Goal: Find specific page/section: Find specific page/section

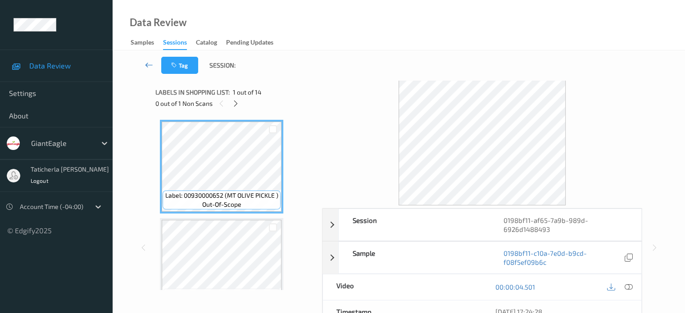
click at [145, 66] on icon at bounding box center [149, 64] width 8 height 9
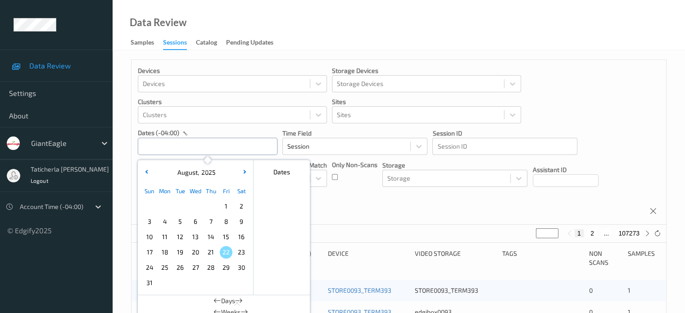
click at [240, 148] on input "text" at bounding box center [208, 146] width 140 height 17
click at [166, 252] on span "18" at bounding box center [164, 252] width 13 height 13
type input "[DATE] 00:00 -> [DATE] 23:59"
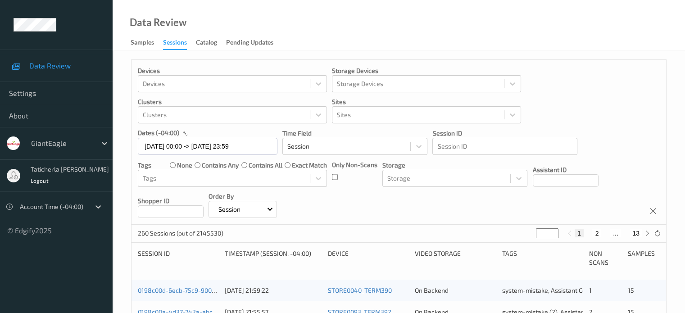
click at [596, 233] on button "2" at bounding box center [596, 233] width 9 height 8
type input "*"
click at [604, 235] on button "3" at bounding box center [605, 233] width 9 height 8
type input "*"
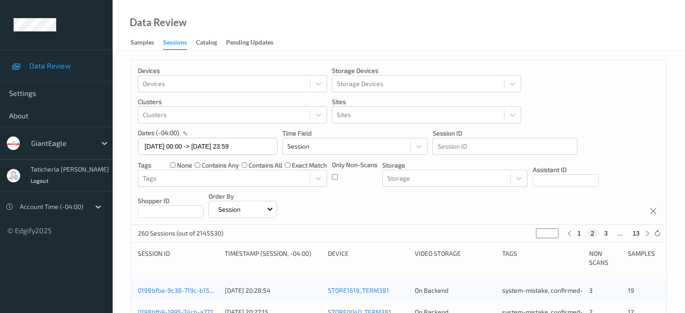
type input "*"
click at [610, 234] on button "4" at bounding box center [610, 233] width 9 height 8
type input "*"
click at [614, 234] on button "5" at bounding box center [614, 233] width 9 height 8
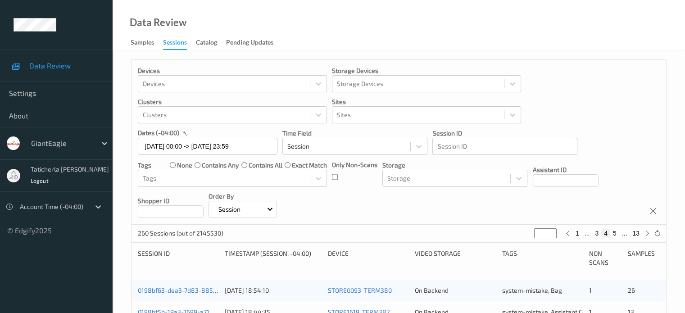
type input "*"
click at [614, 234] on button "6" at bounding box center [614, 233] width 9 height 8
type input "*"
